Goal: Transaction & Acquisition: Download file/media

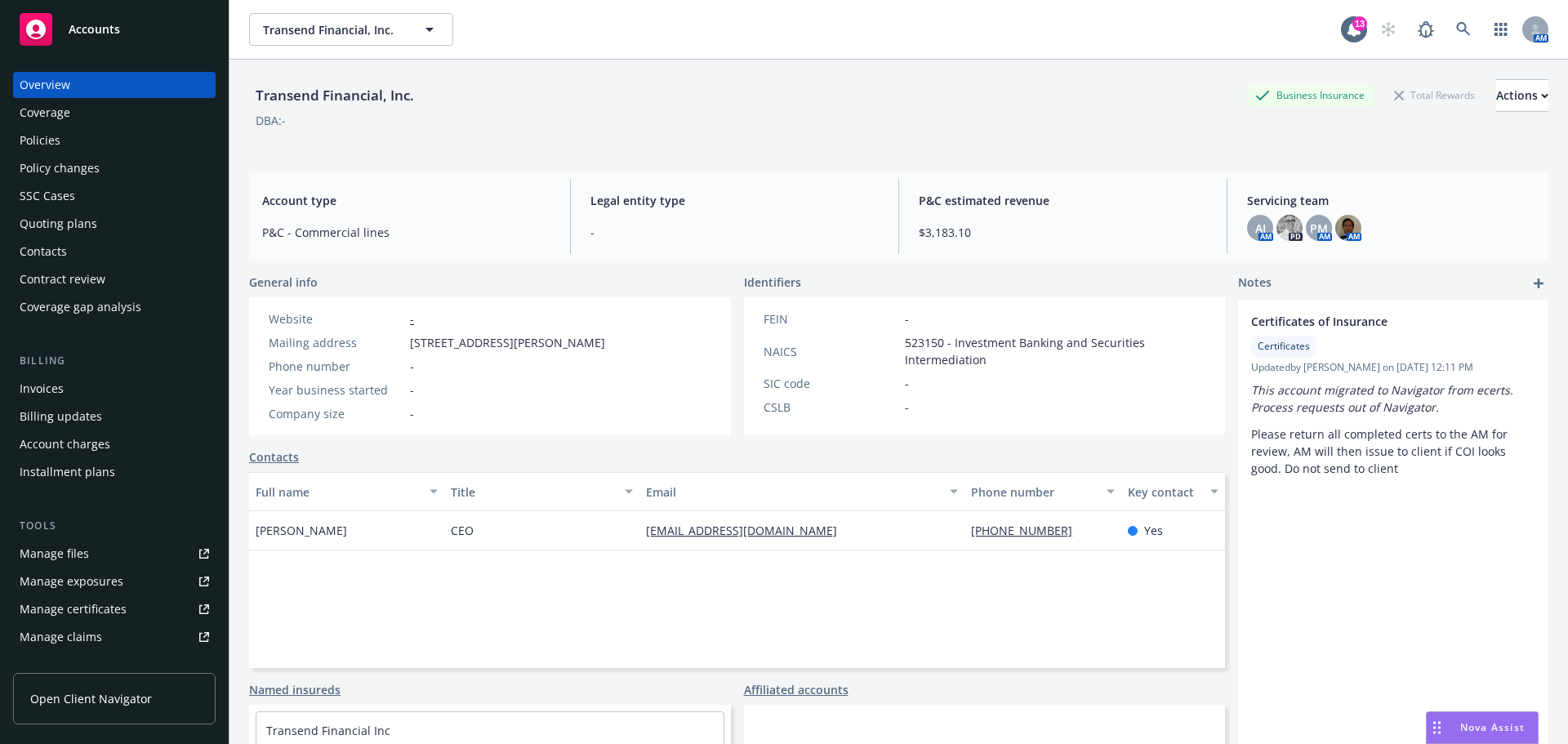
click at [89, 31] on span "Accounts" at bounding box center [94, 29] width 51 height 13
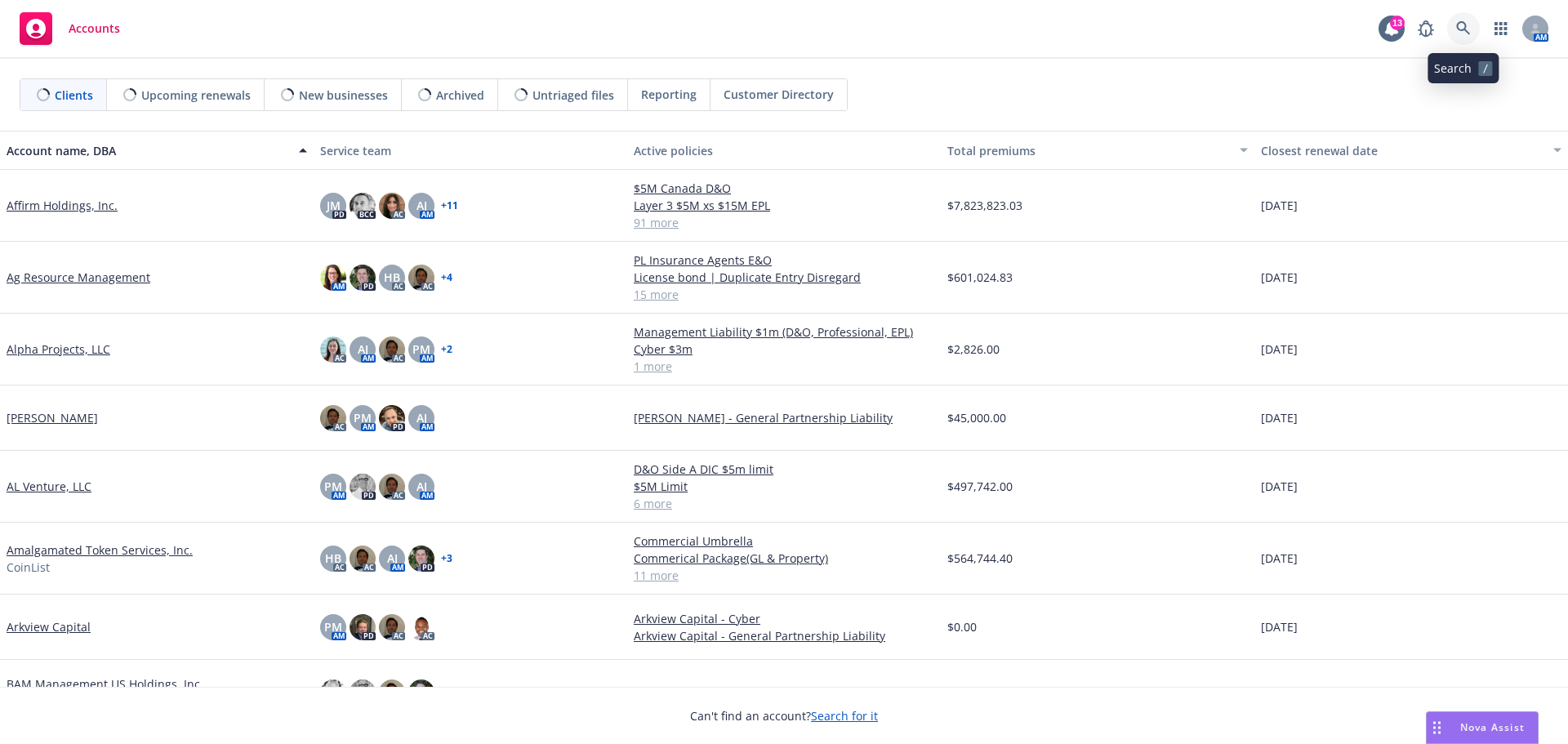
click at [1467, 28] on icon at bounding box center [1464, 29] width 14 height 14
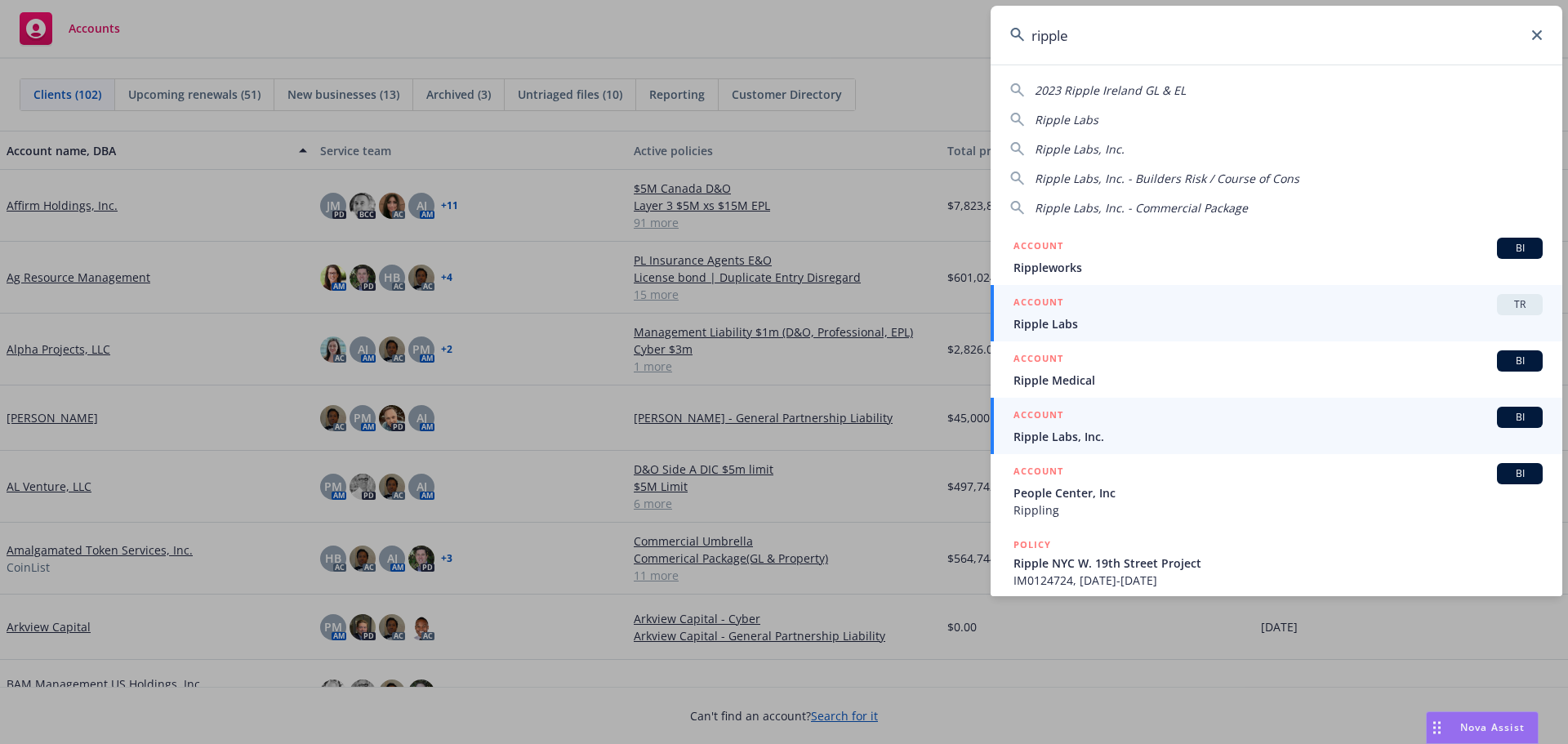
type input "ripple"
click at [1067, 440] on span "Ripple Labs, Inc." at bounding box center [1278, 435] width 529 height 17
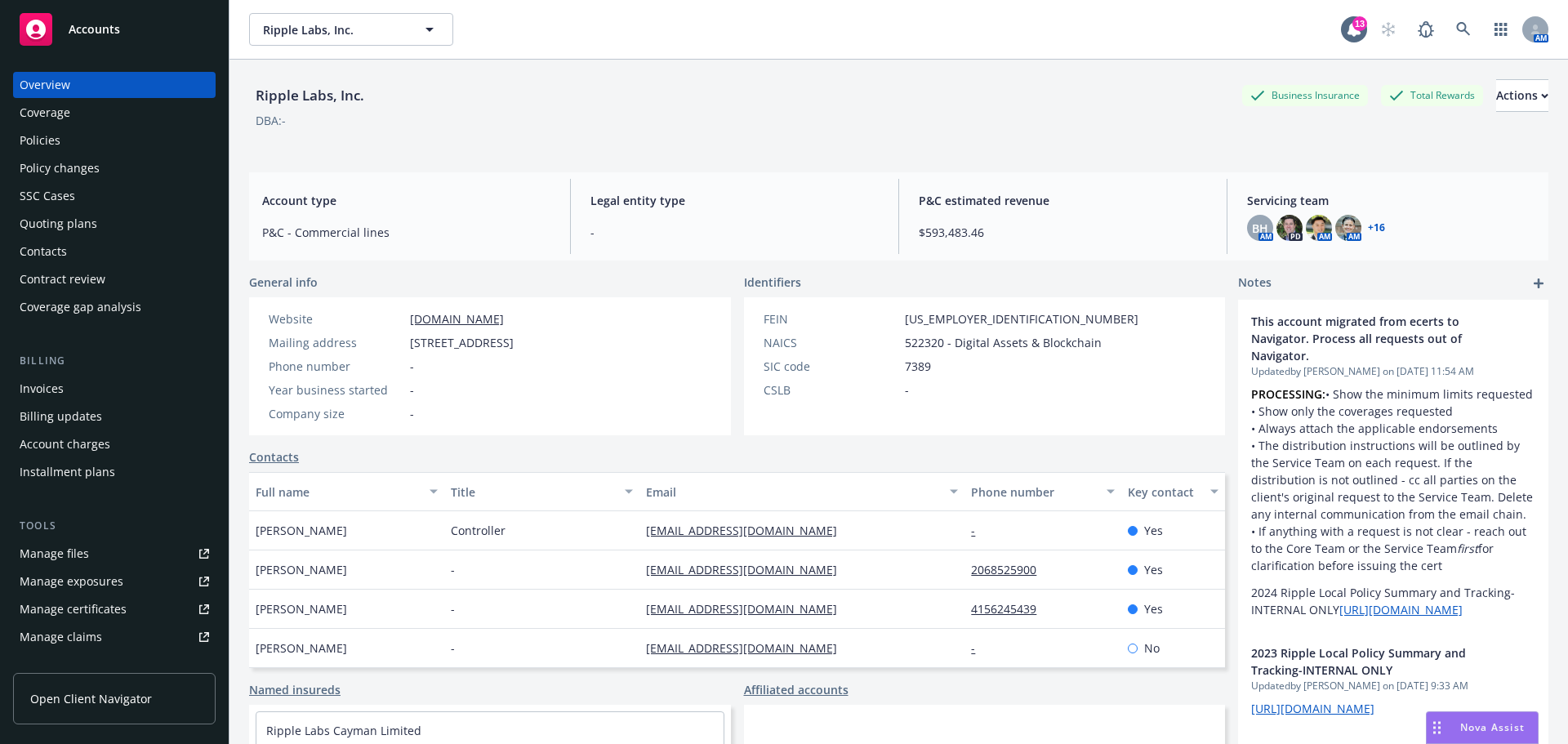
click at [36, 135] on div "Policies" at bounding box center [40, 141] width 41 height 27
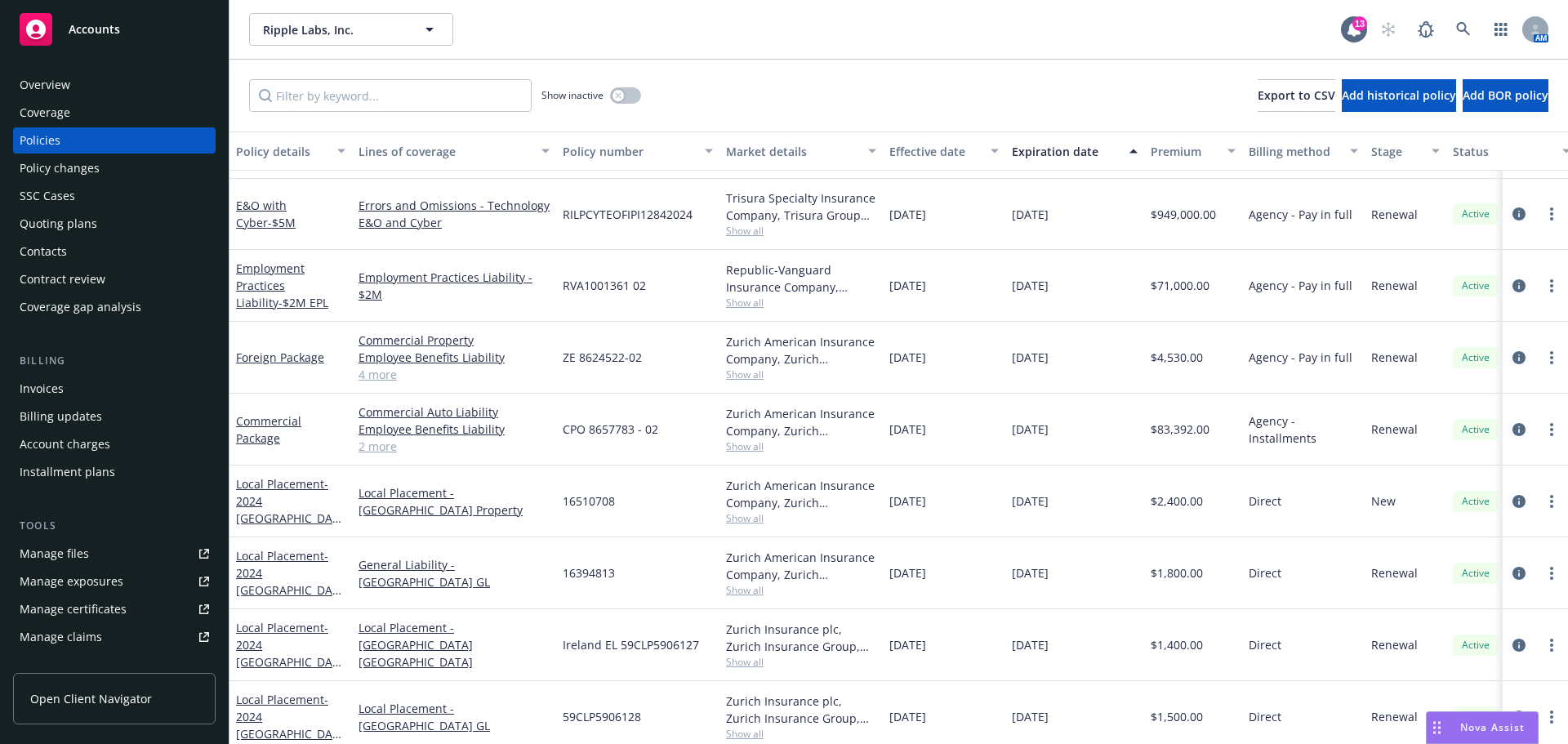
scroll to position [654, 0]
click at [266, 204] on link "E&O with Cyber - $5M" at bounding box center [265, 211] width 60 height 32
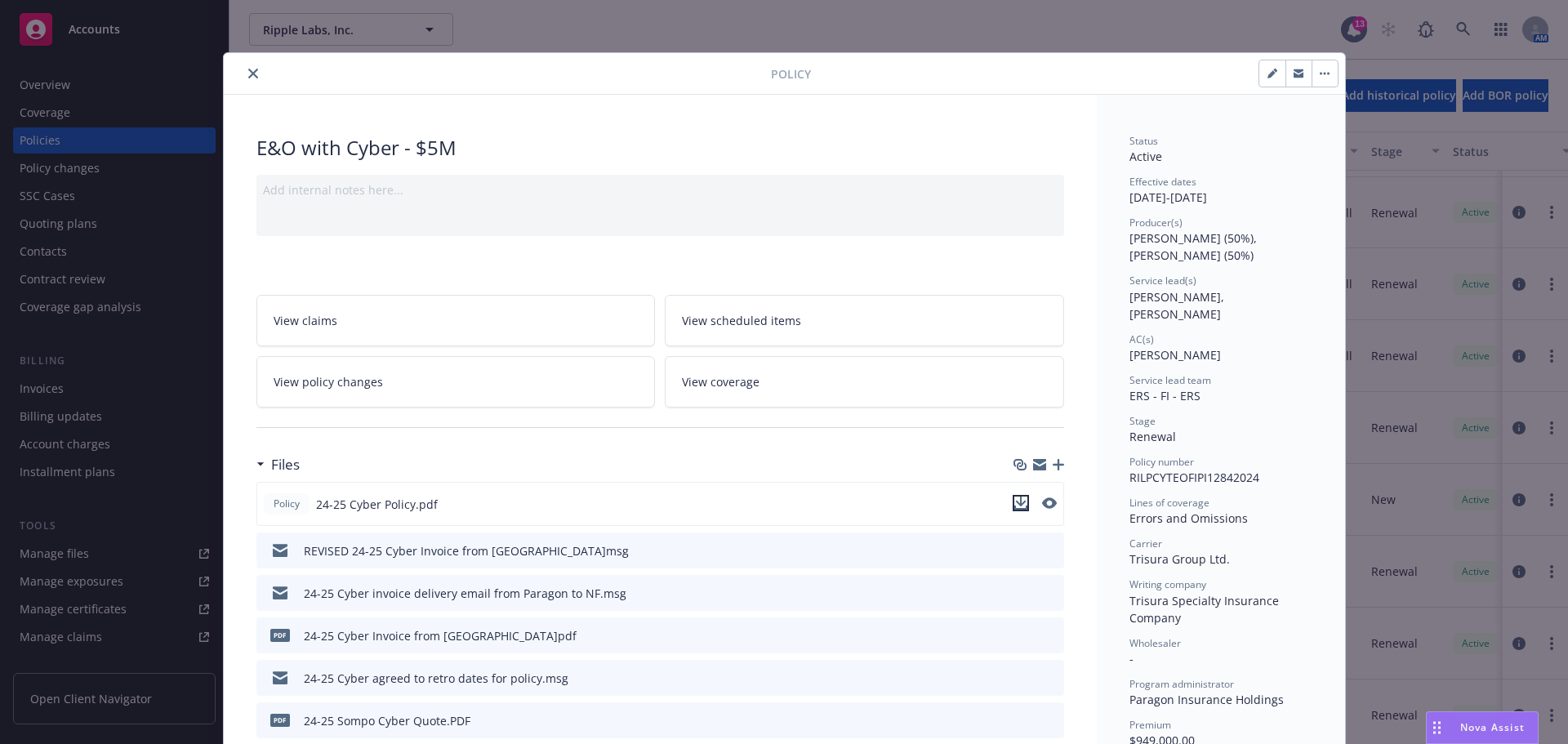
click at [1015, 505] on icon "download file" at bounding box center [1020, 502] width 13 height 13
click at [249, 74] on icon "close" at bounding box center [254, 74] width 10 height 10
